Goal: Information Seeking & Learning: Learn about a topic

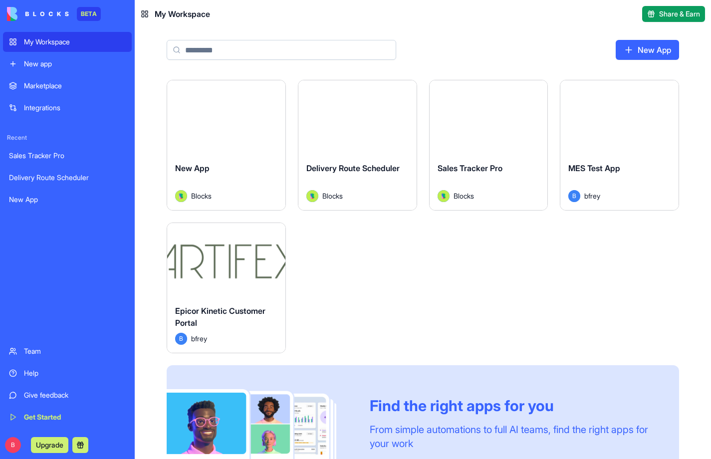
click at [81, 444] on button at bounding box center [80, 445] width 16 height 16
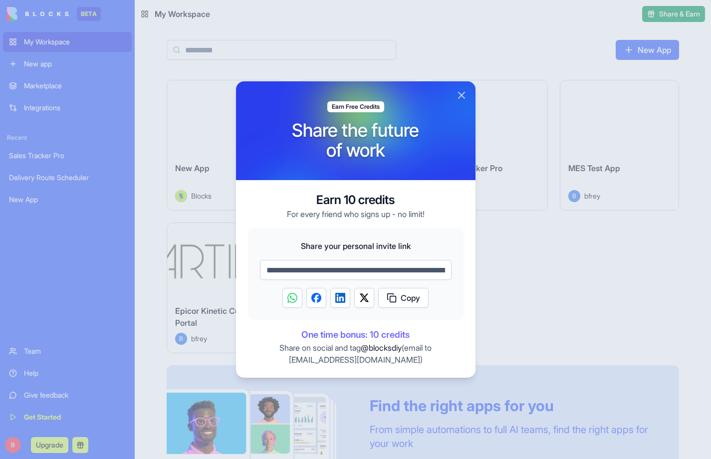
click at [457, 92] on button "Close" at bounding box center [462, 95] width 12 height 12
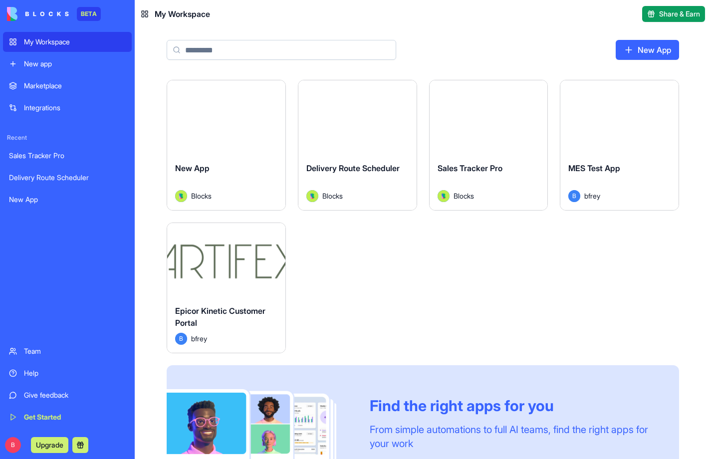
click at [44, 448] on button "Upgrade" at bounding box center [49, 445] width 37 height 16
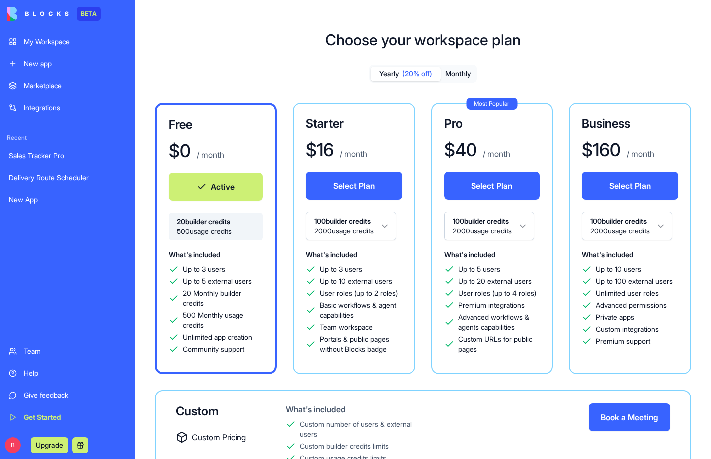
click at [454, 78] on button "Monthly" at bounding box center [458, 74] width 35 height 14
click at [463, 227] on html "BETA My Workspace New app Marketplace Integrations Recent Sales Tracker Pro Del…" at bounding box center [355, 229] width 711 height 459
click at [365, 238] on html "BETA My Workspace New app Marketplace Integrations Recent Sales Tracker Pro Del…" at bounding box center [355, 229] width 711 height 459
click at [373, 221] on html "BETA My Workspace New app Marketplace Integrations Recent Sales Tracker Pro Del…" at bounding box center [355, 229] width 711 height 459
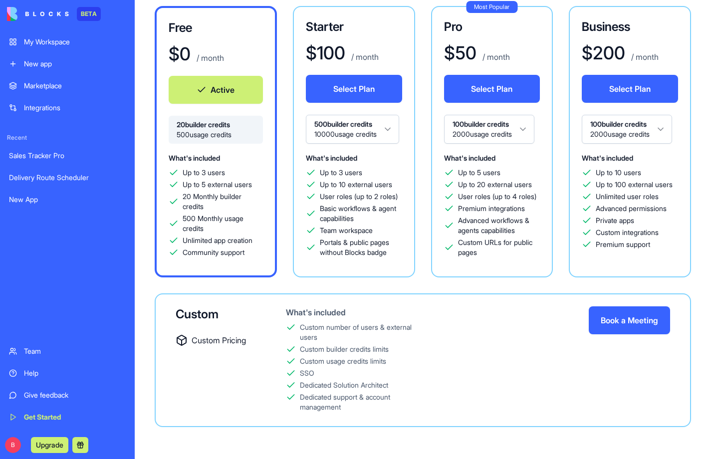
scroll to position [106, 0]
click at [71, 345] on link "Team" at bounding box center [67, 351] width 129 height 20
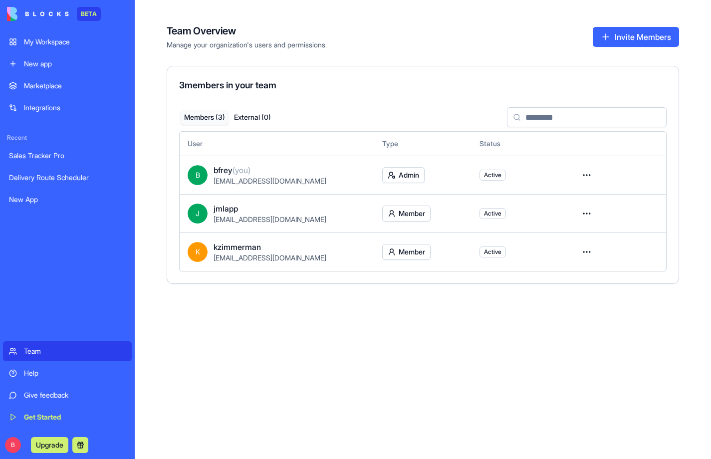
click at [53, 91] on link "Marketplace" at bounding box center [67, 86] width 129 height 20
click at [56, 41] on div "My Workspace" at bounding box center [75, 42] width 102 height 10
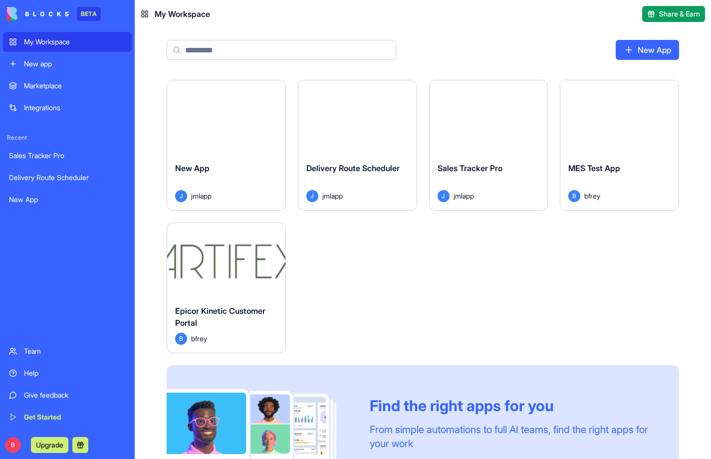
click at [610, 143] on div "Launch" at bounding box center [619, 117] width 118 height 74
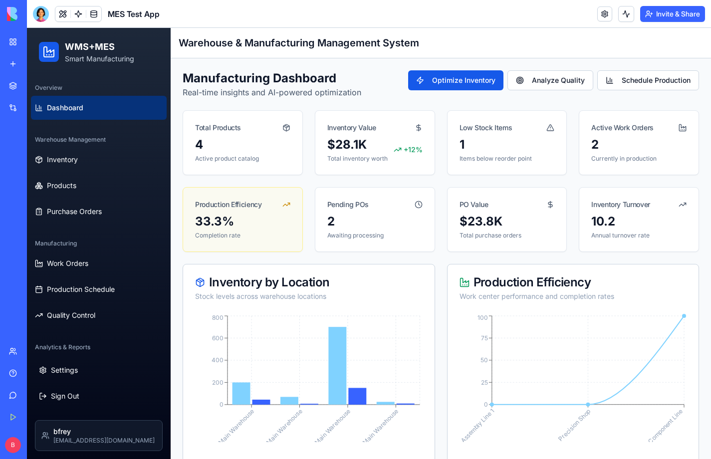
click at [599, 11] on link at bounding box center [604, 13] width 15 height 15
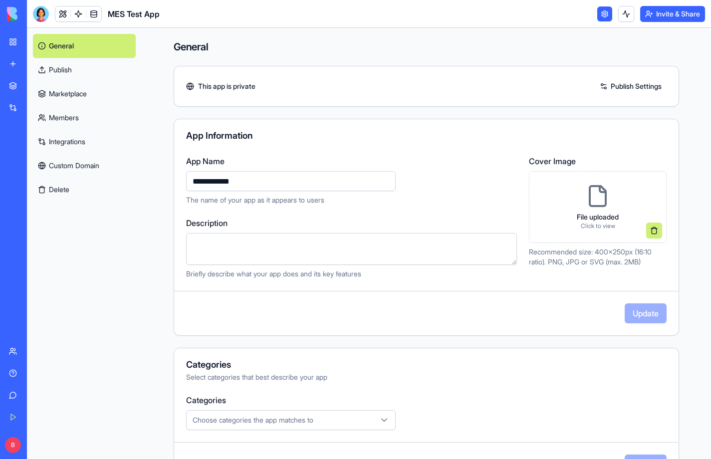
click at [73, 134] on link "Integrations" at bounding box center [84, 142] width 103 height 24
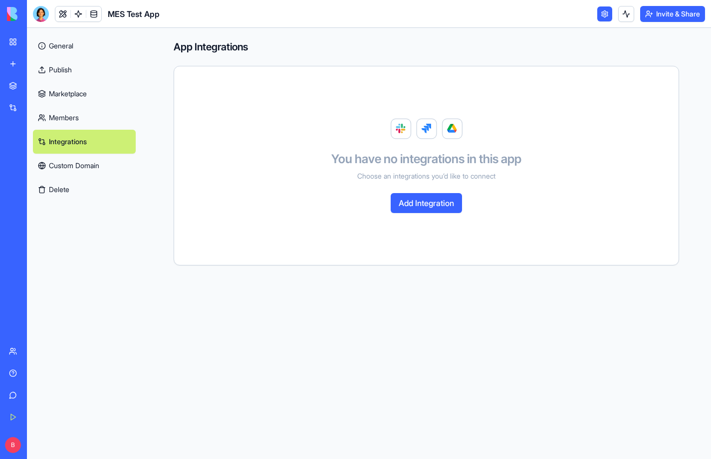
click at [71, 94] on link "Marketplace" at bounding box center [84, 94] width 103 height 24
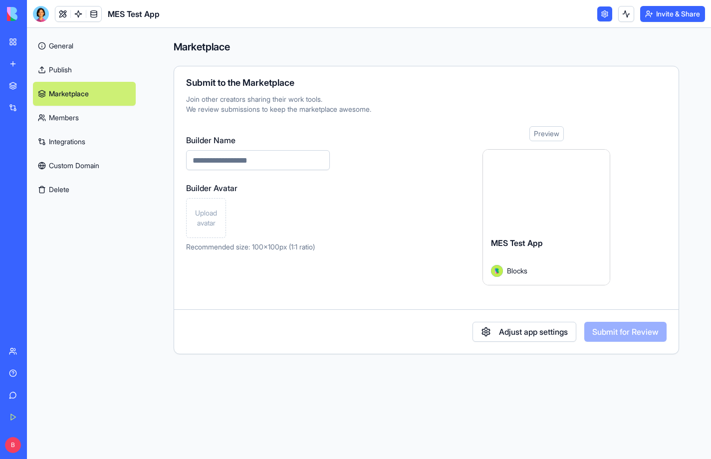
click at [14, 44] on link "My Workspace" at bounding box center [23, 42] width 40 height 20
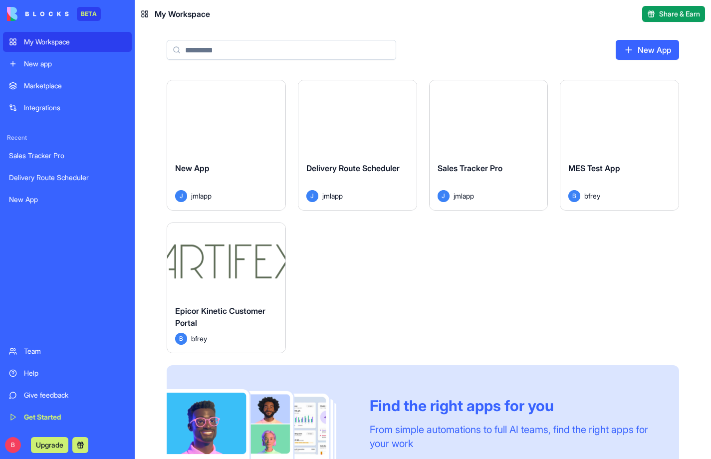
click at [49, 154] on div "Sales Tracker Pro" at bounding box center [67, 156] width 117 height 10
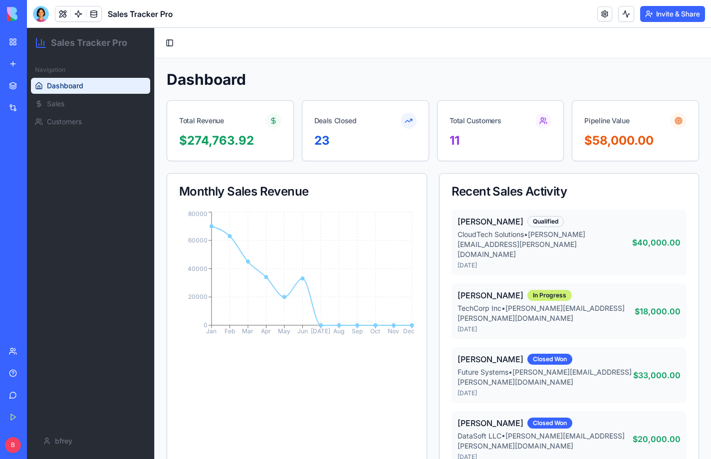
click at [24, 363] on div "Team Help Give feedback Get Started" at bounding box center [13, 384] width 21 height 86
click at [37, 374] on div "Help" at bounding box center [30, 373] width 13 height 10
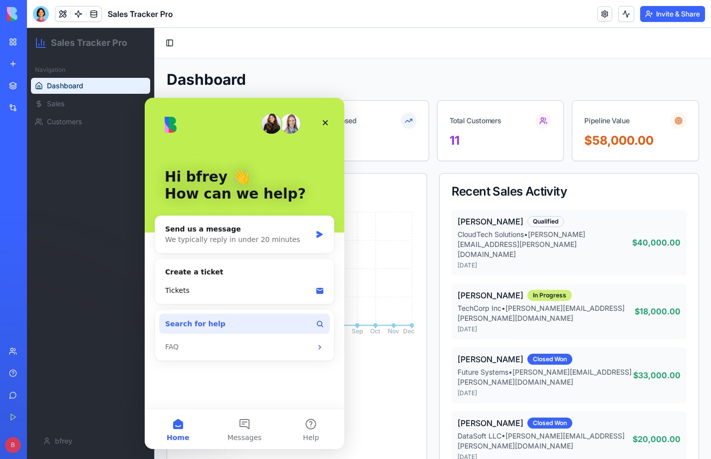
click at [225, 322] on button "Search for help" at bounding box center [244, 324] width 171 height 20
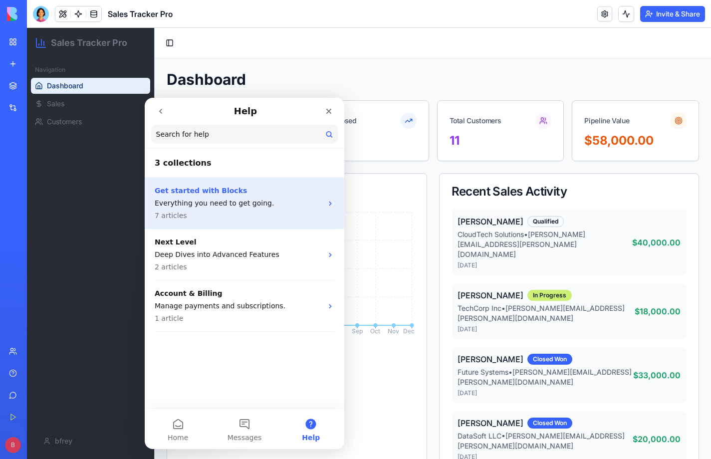
click at [259, 213] on p "7 articles" at bounding box center [239, 216] width 168 height 10
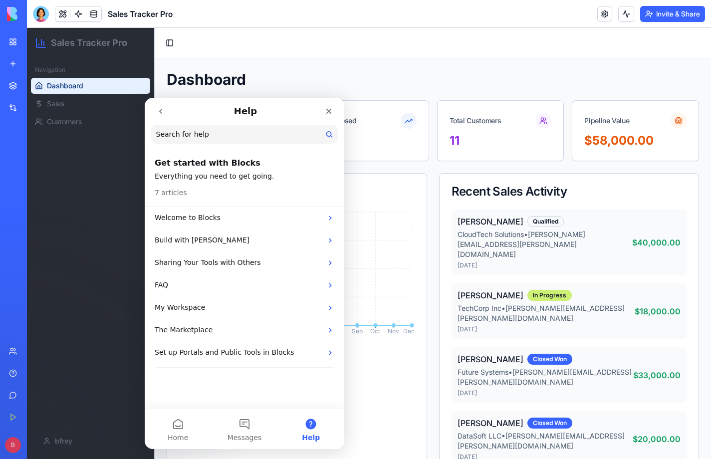
click at [259, 213] on p "Welcome to Blocks" at bounding box center [239, 218] width 168 height 10
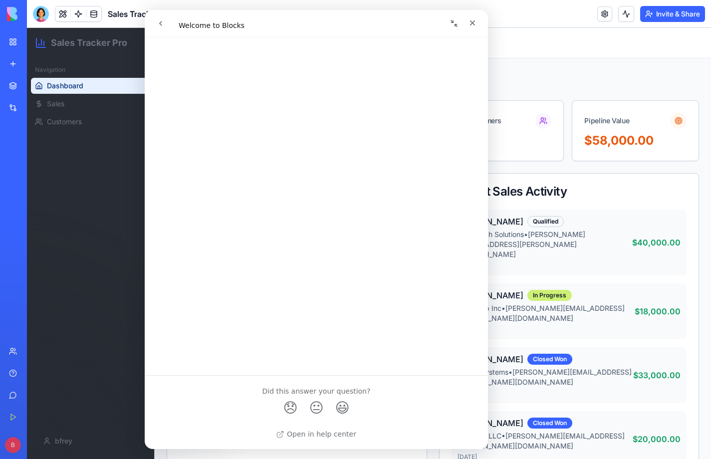
scroll to position [438, 0]
click at [89, 98] on link "Sales" at bounding box center [90, 104] width 119 height 16
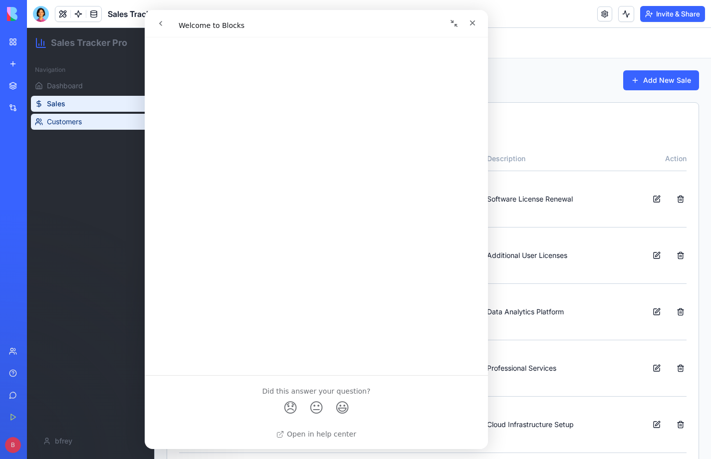
click at [86, 117] on link "Customers" at bounding box center [90, 122] width 119 height 16
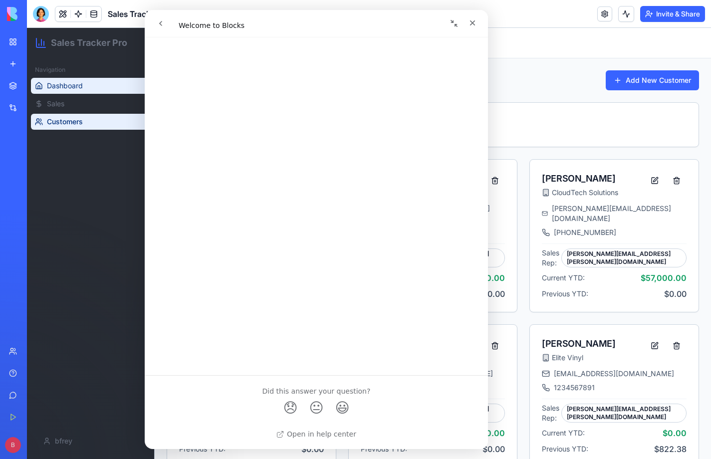
click at [91, 89] on link "Dashboard" at bounding box center [90, 86] width 119 height 16
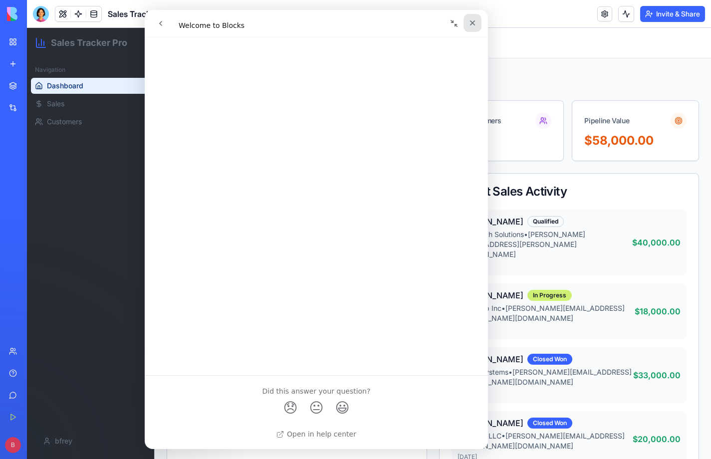
click at [476, 23] on icon "Close" at bounding box center [473, 23] width 8 height 8
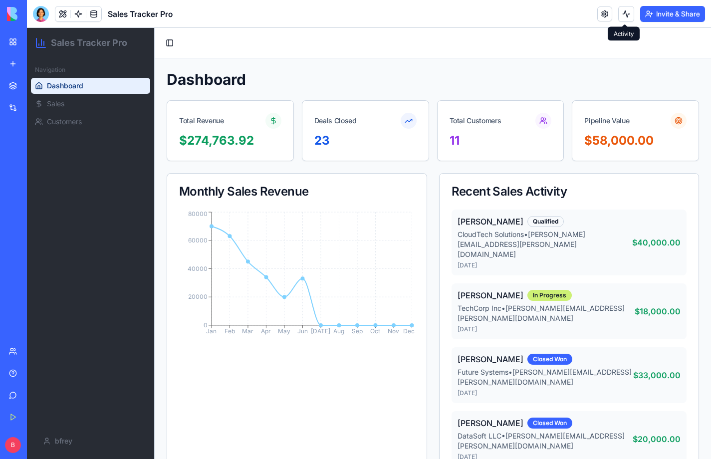
click at [625, 14] on button at bounding box center [626, 14] width 16 height 16
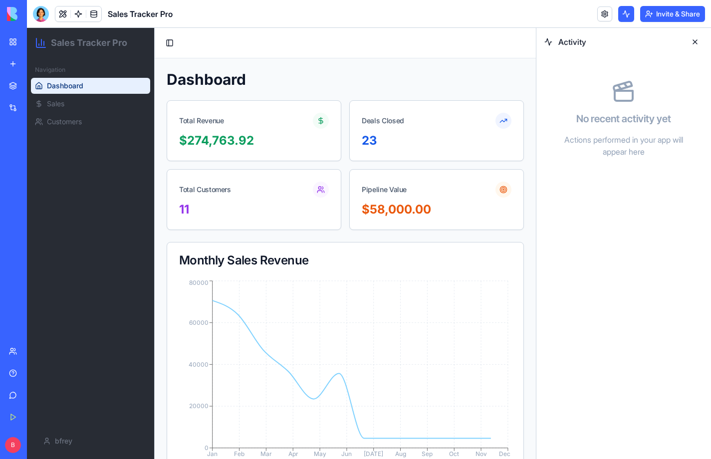
click at [625, 14] on button at bounding box center [626, 14] width 16 height 16
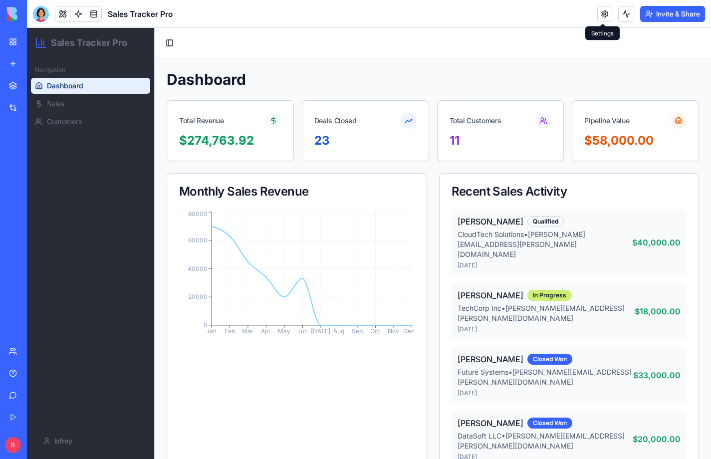
click at [606, 15] on link at bounding box center [604, 13] width 15 height 15
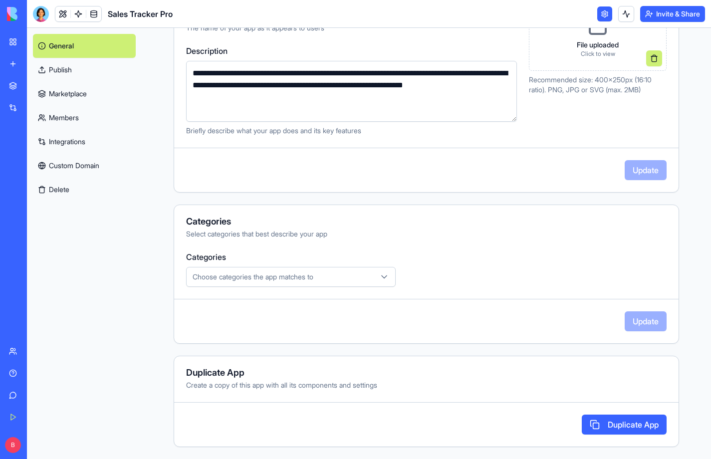
scroll to position [172, 0]
click at [37, 414] on div "Get Started" at bounding box center [30, 417] width 13 height 10
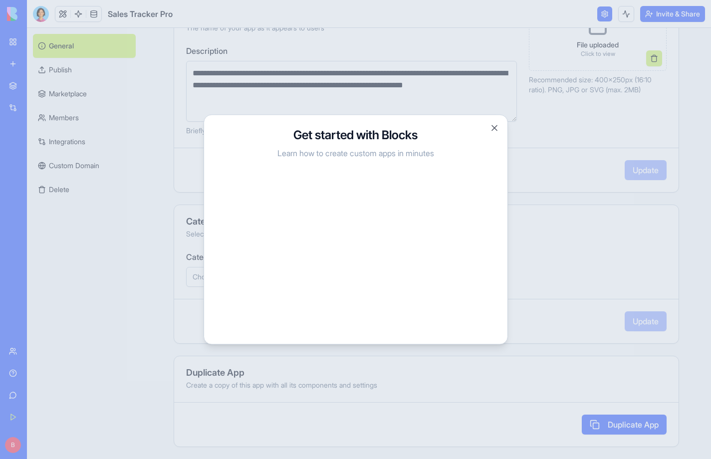
click at [495, 131] on button "Close" at bounding box center [494, 128] width 10 height 10
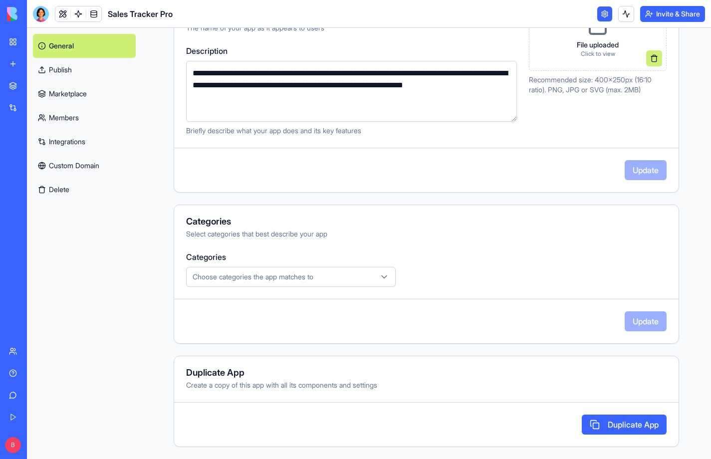
click at [37, 61] on div "New app" at bounding box center [30, 64] width 13 height 10
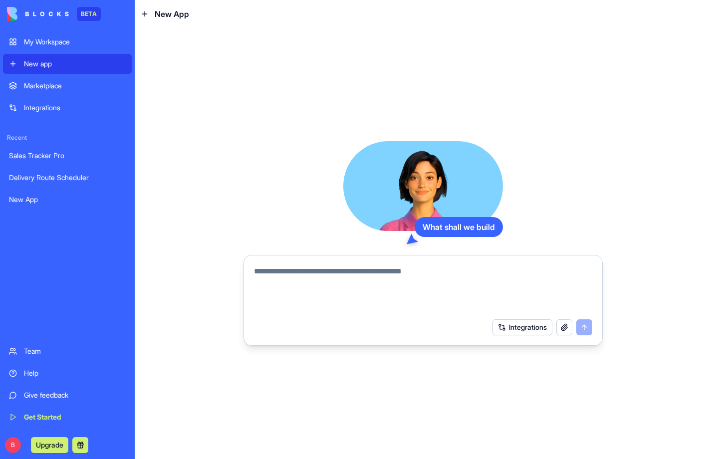
click at [59, 44] on div "My Workspace" at bounding box center [75, 42] width 102 height 10
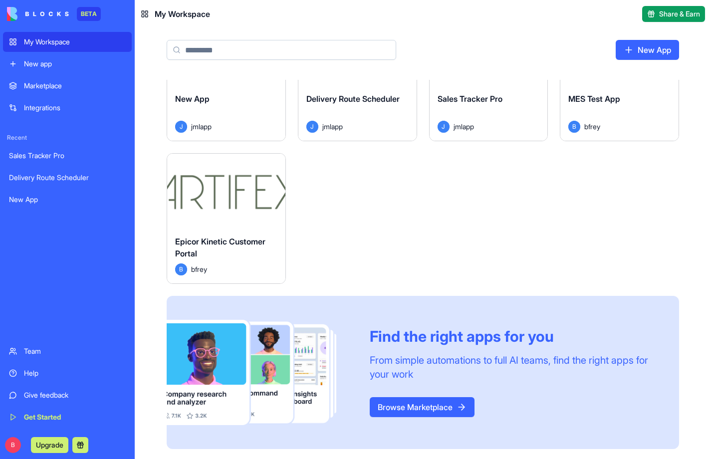
scroll to position [69, 0]
click at [55, 448] on button "Upgrade" at bounding box center [49, 445] width 37 height 16
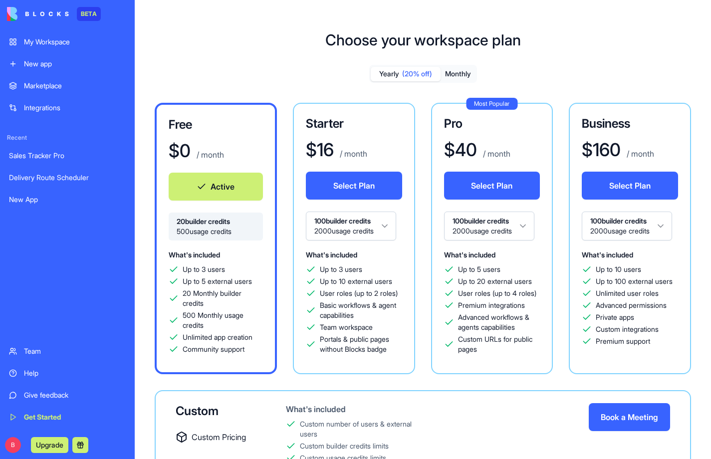
click at [395, 229] on html "BETA My Workspace New app Marketplace Integrations Recent Sales Tracker Pro Del…" at bounding box center [355, 229] width 711 height 459
click at [375, 231] on html "BETA My Workspace New app Marketplace Integrations Recent Sales Tracker Pro Del…" at bounding box center [355, 229] width 711 height 459
click at [383, 243] on html "BETA My Workspace New app Marketplace Integrations Recent Sales Tracker Pro Del…" at bounding box center [355, 229] width 711 height 459
click at [462, 74] on button "Monthly" at bounding box center [458, 74] width 35 height 14
click at [66, 38] on div "My Workspace" at bounding box center [75, 42] width 102 height 10
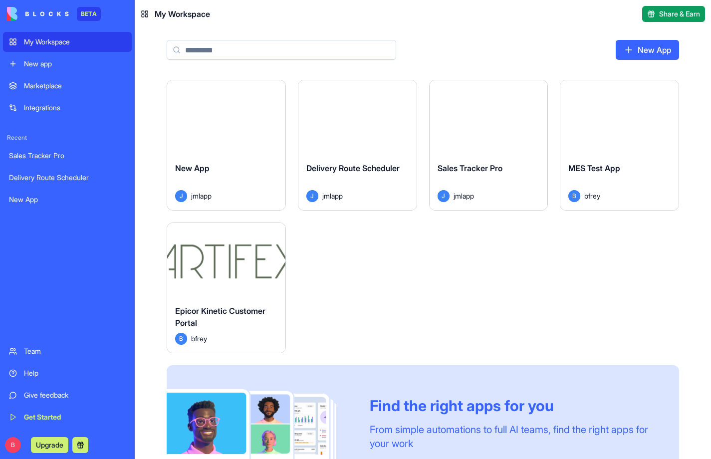
scroll to position [65, 0]
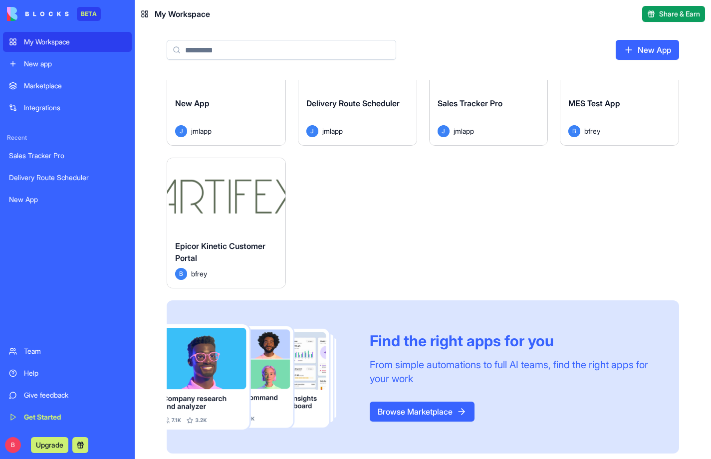
click at [48, 440] on button "Upgrade" at bounding box center [49, 445] width 37 height 16
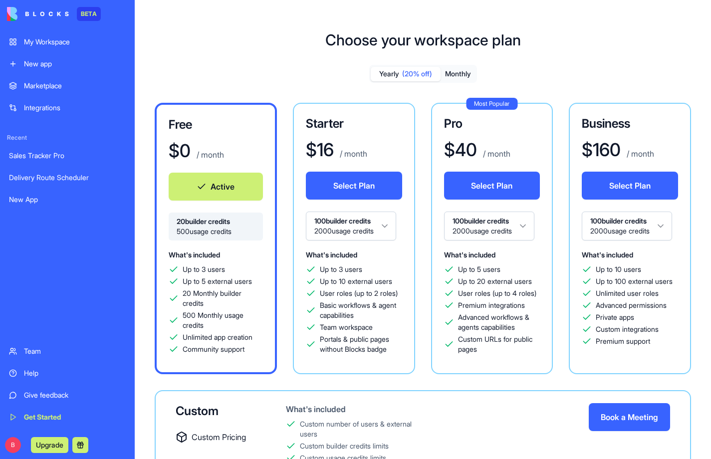
click at [371, 240] on html "BETA My Workspace New app Marketplace Integrations Recent Sales Tracker Pro Del…" at bounding box center [355, 229] width 711 height 459
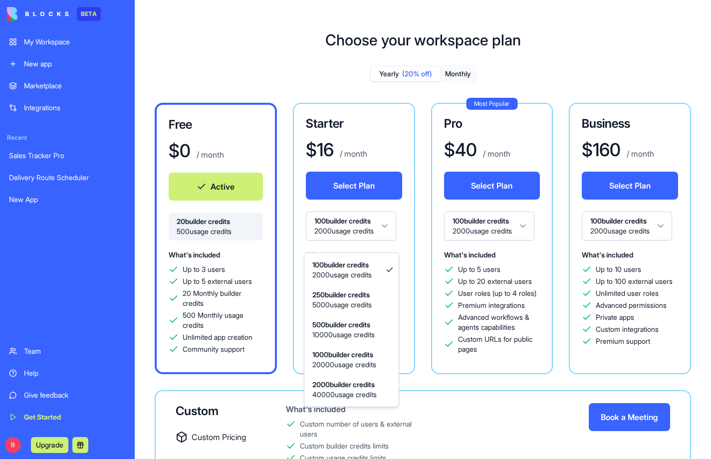
click at [458, 72] on html "BETA My Workspace New app Marketplace Integrations Recent Sales Tracker Pro Del…" at bounding box center [355, 229] width 711 height 459
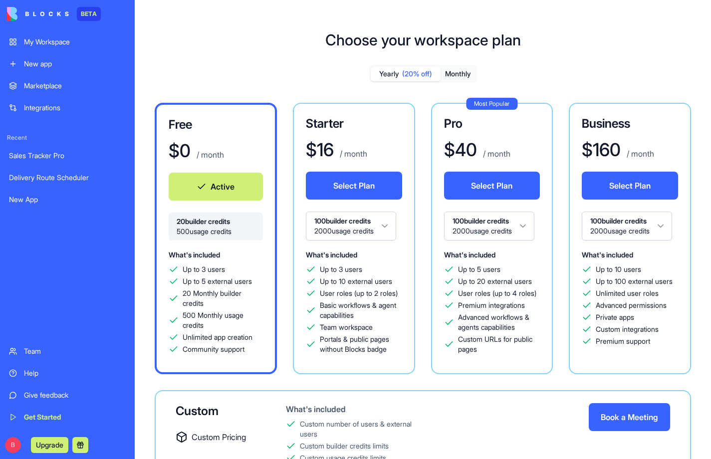
click at [458, 72] on button "Monthly" at bounding box center [458, 74] width 35 height 14
click at [357, 226] on html "BETA My Workspace New app Marketplace Integrations Recent Sales Tracker Pro Del…" at bounding box center [355, 229] width 711 height 459
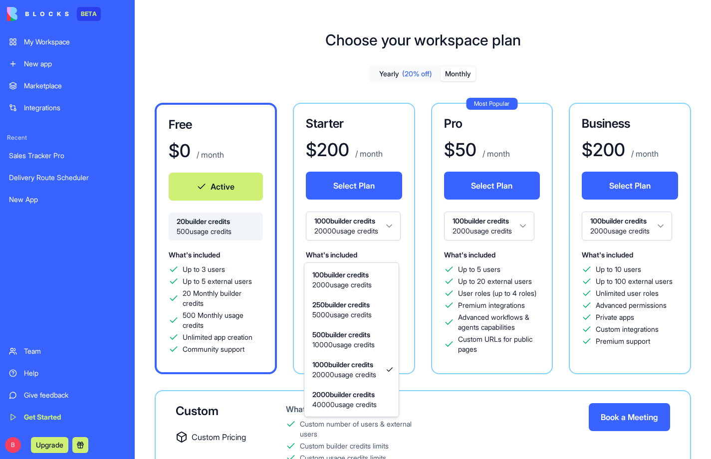
click at [368, 243] on html "BETA My Workspace New app Marketplace Integrations Recent Sales Tracker Pro Del…" at bounding box center [355, 229] width 711 height 459
